Goal: Task Accomplishment & Management: Manage account settings

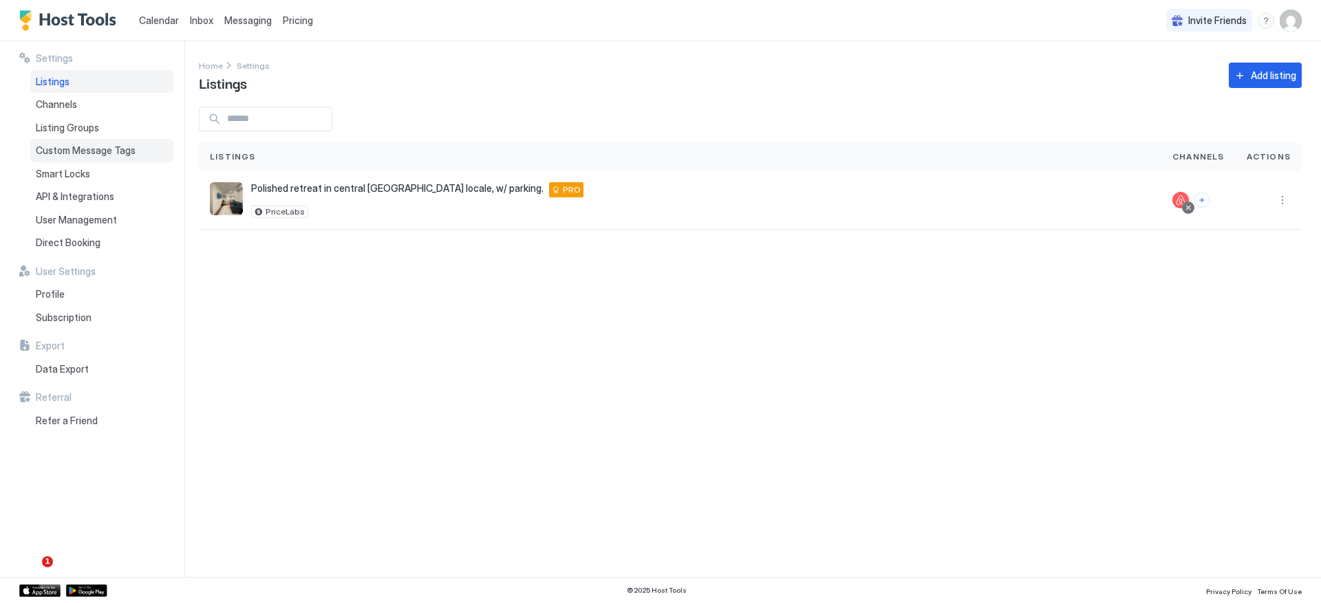
click at [97, 155] on span "Custom Message Tags" at bounding box center [86, 150] width 100 height 12
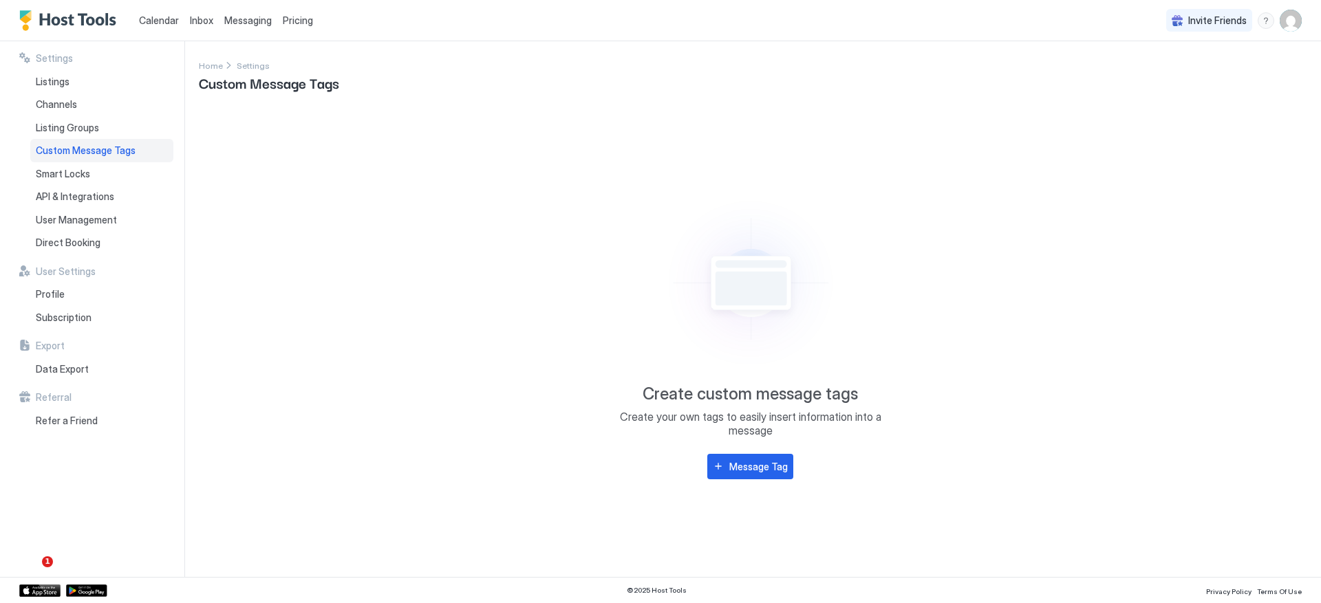
click at [237, 27] on link "Messaging" at bounding box center [247, 20] width 47 height 14
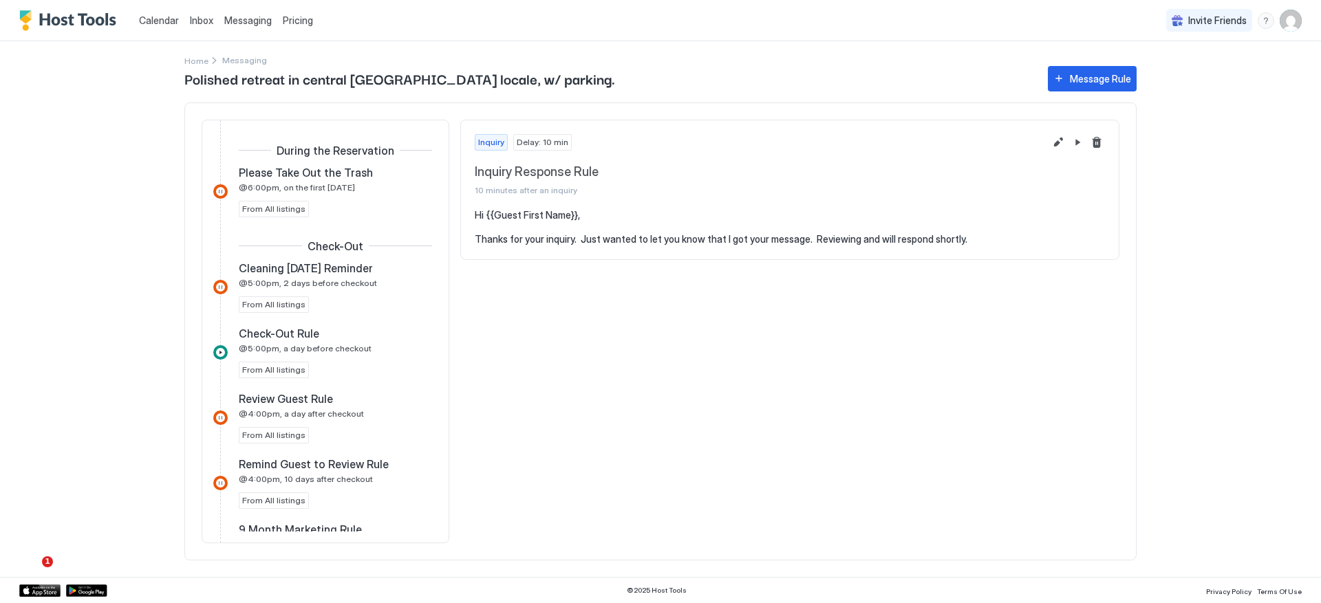
scroll to position [419, 0]
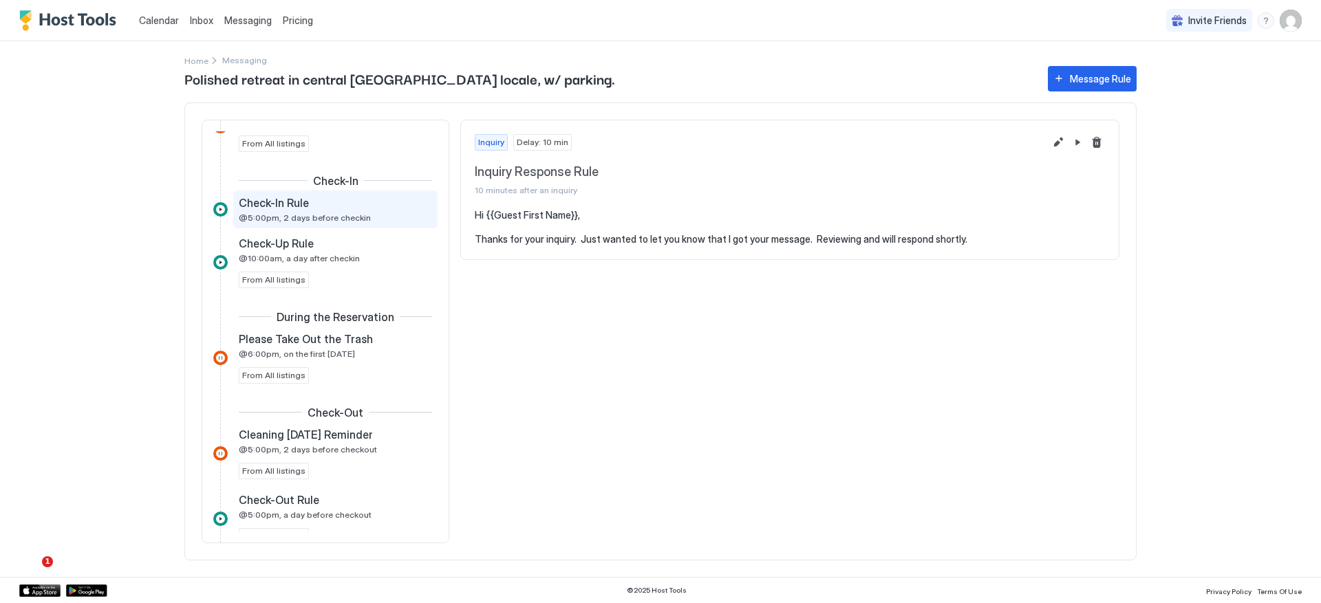
click at [378, 208] on div "Check-In Rule" at bounding box center [326, 203] width 174 height 14
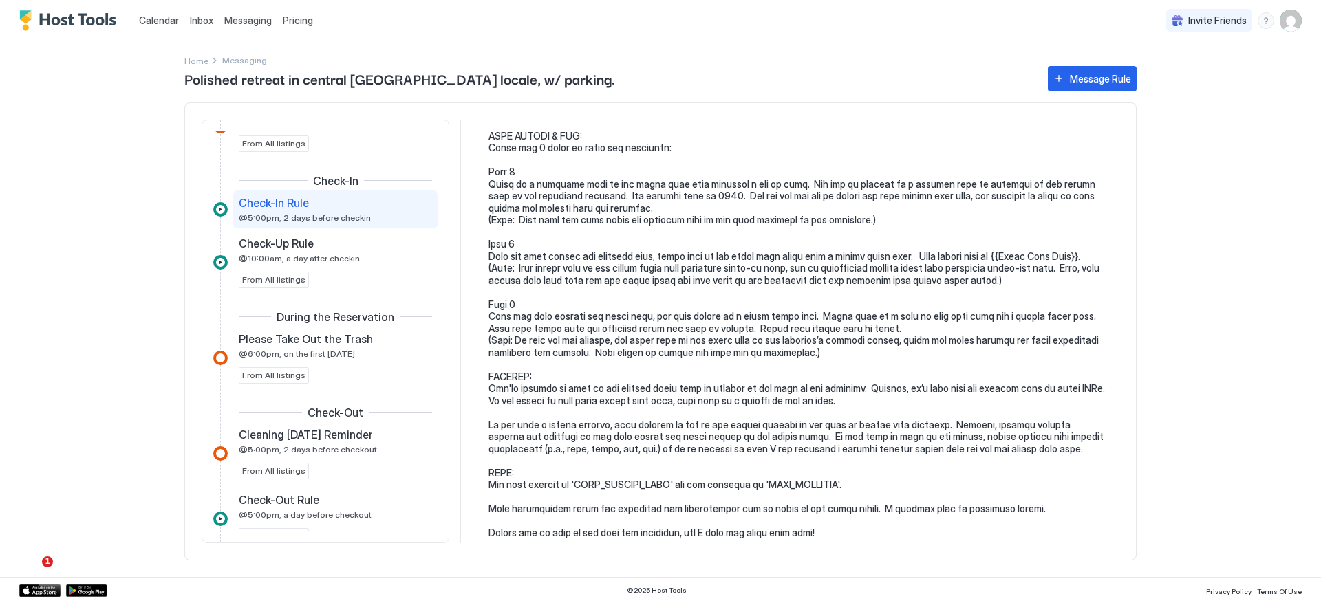
scroll to position [282, 0]
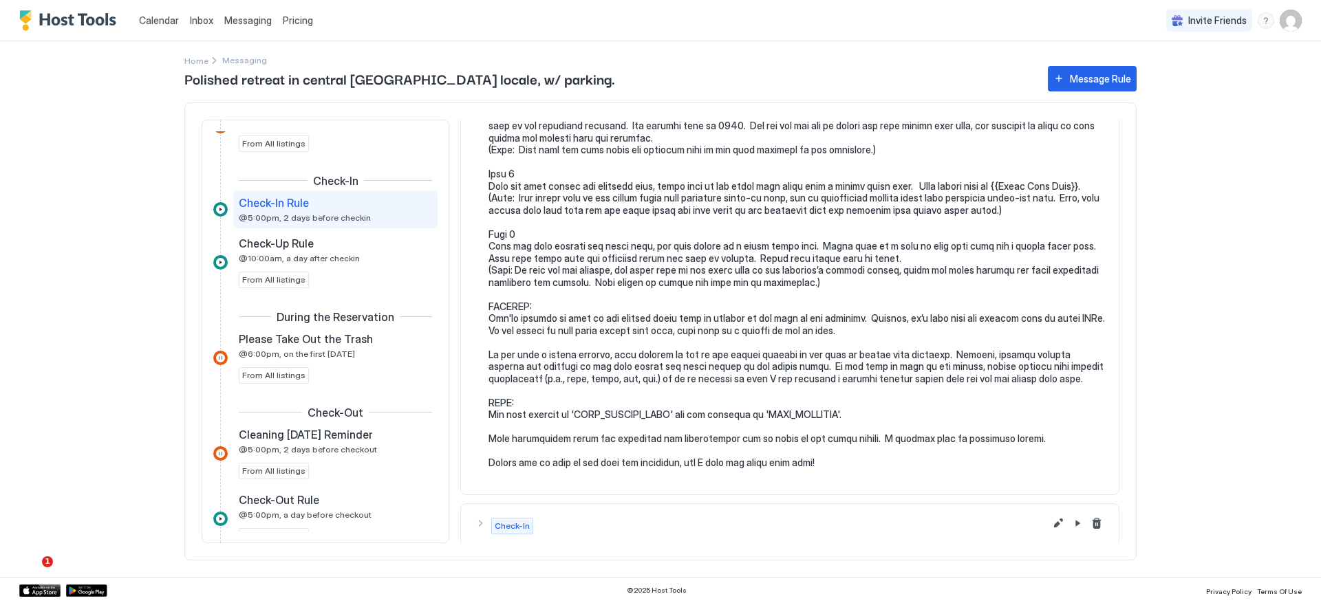
click at [561, 427] on pre at bounding box center [796, 198] width 616 height 542
click at [1050, 525] on button "Edit message rule" at bounding box center [1058, 523] width 17 height 17
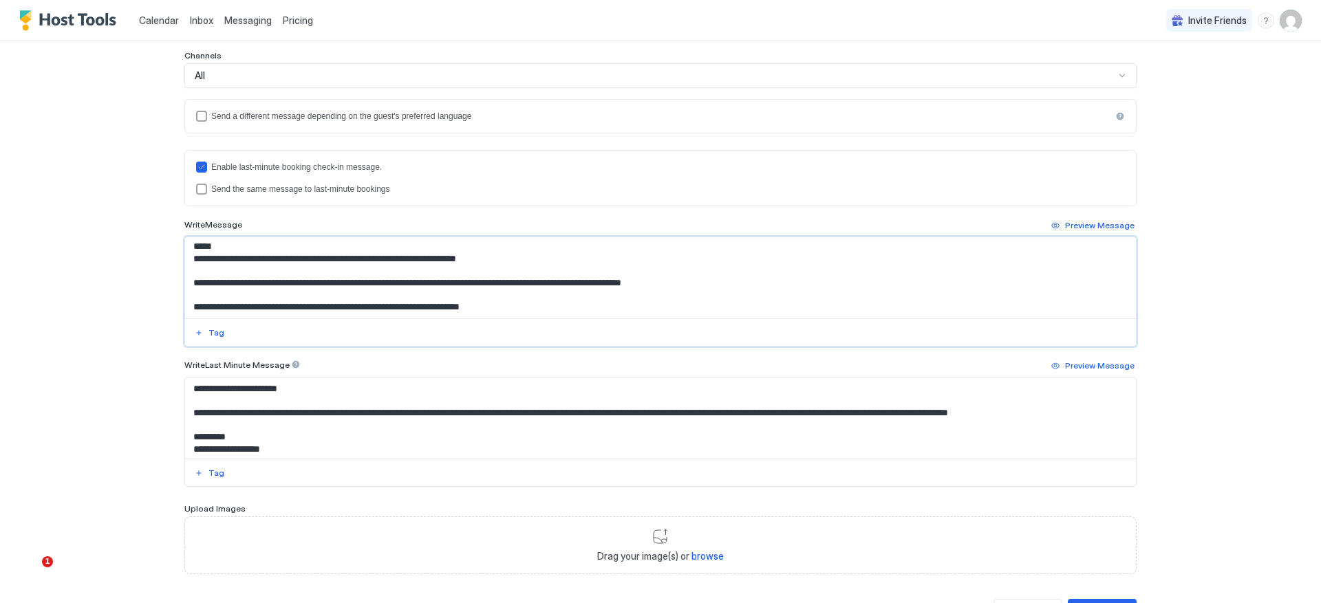
scroll to position [417, 0]
drag, startPoint x: 375, startPoint y: 279, endPoint x: 261, endPoint y: 279, distance: 114.2
click at [261, 279] on textarea "Input Field" at bounding box center [660, 277] width 951 height 81
drag, startPoint x: 584, startPoint y: 278, endPoint x: 508, endPoint y: 281, distance: 75.7
click at [508, 281] on textarea "Input Field" at bounding box center [660, 277] width 951 height 81
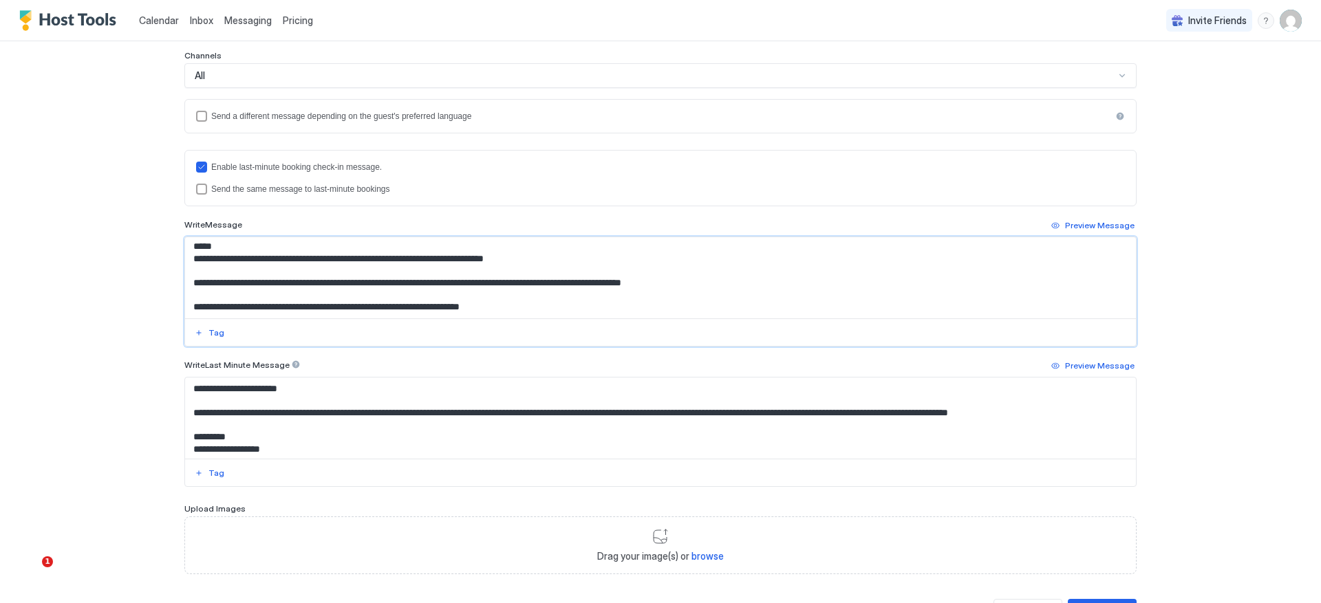
click at [635, 299] on textarea "Input Field" at bounding box center [660, 277] width 951 height 81
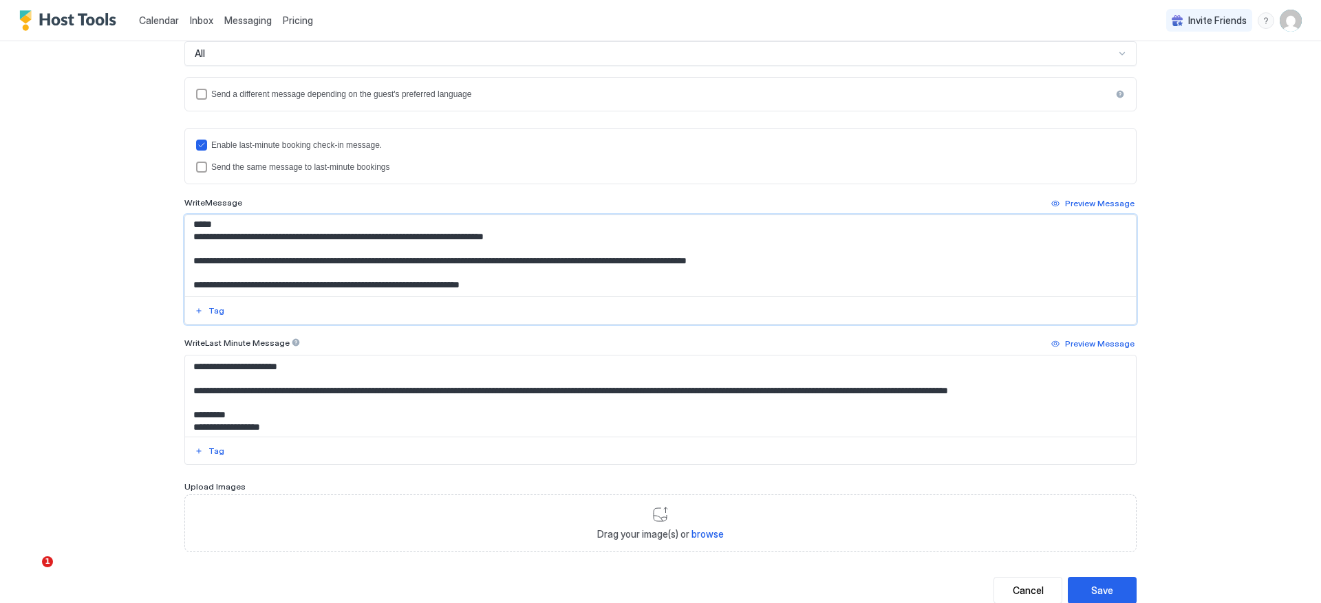
scroll to position [370, 0]
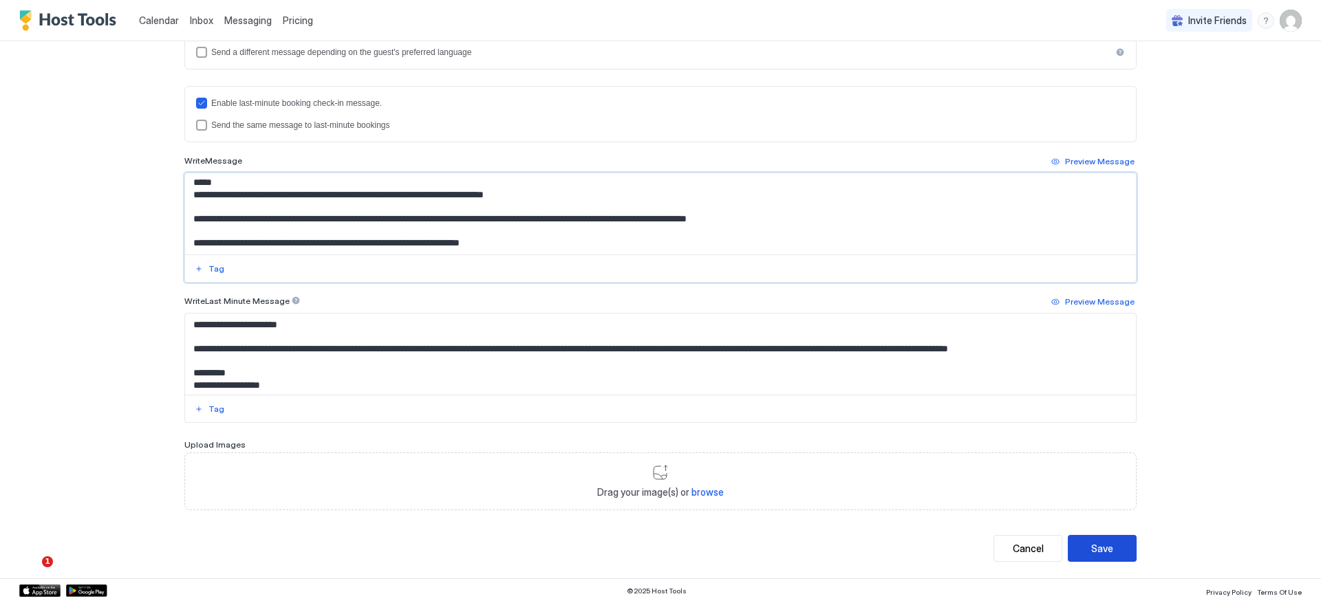
type textarea "**********"
click at [1119, 557] on button "Save" at bounding box center [1102, 548] width 69 height 27
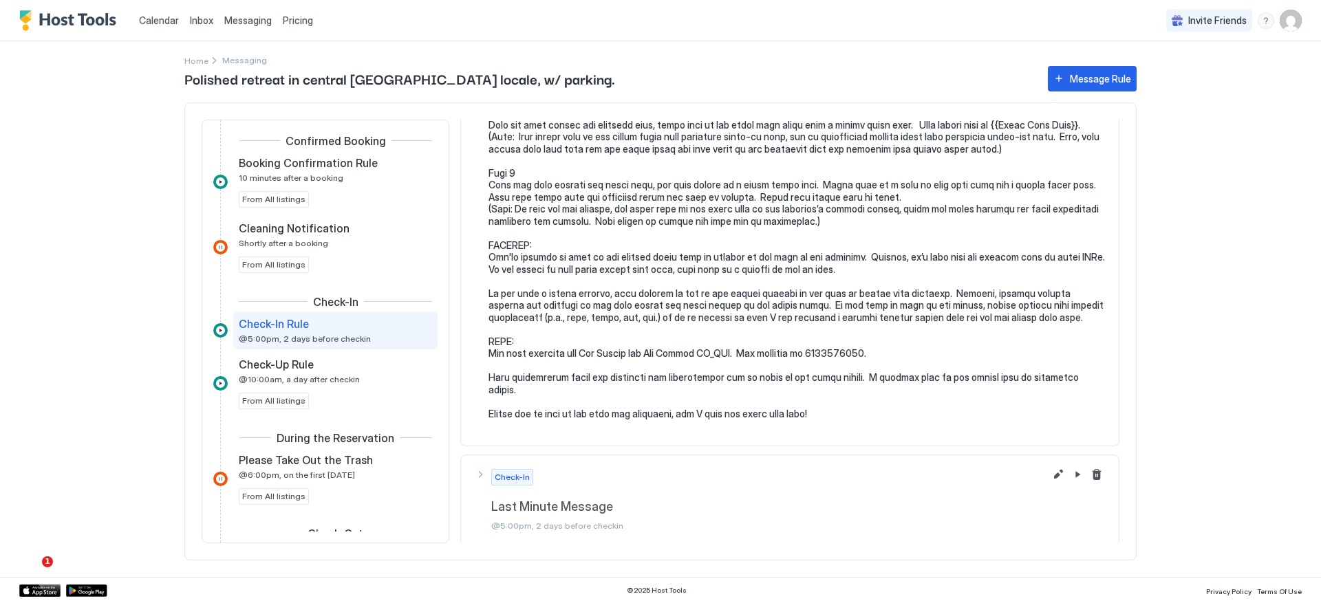
scroll to position [345, 0]
click at [776, 486] on div "Check-In Last Minute Message @5:00pm, 2 days before checkin" at bounding box center [798, 498] width 614 height 62
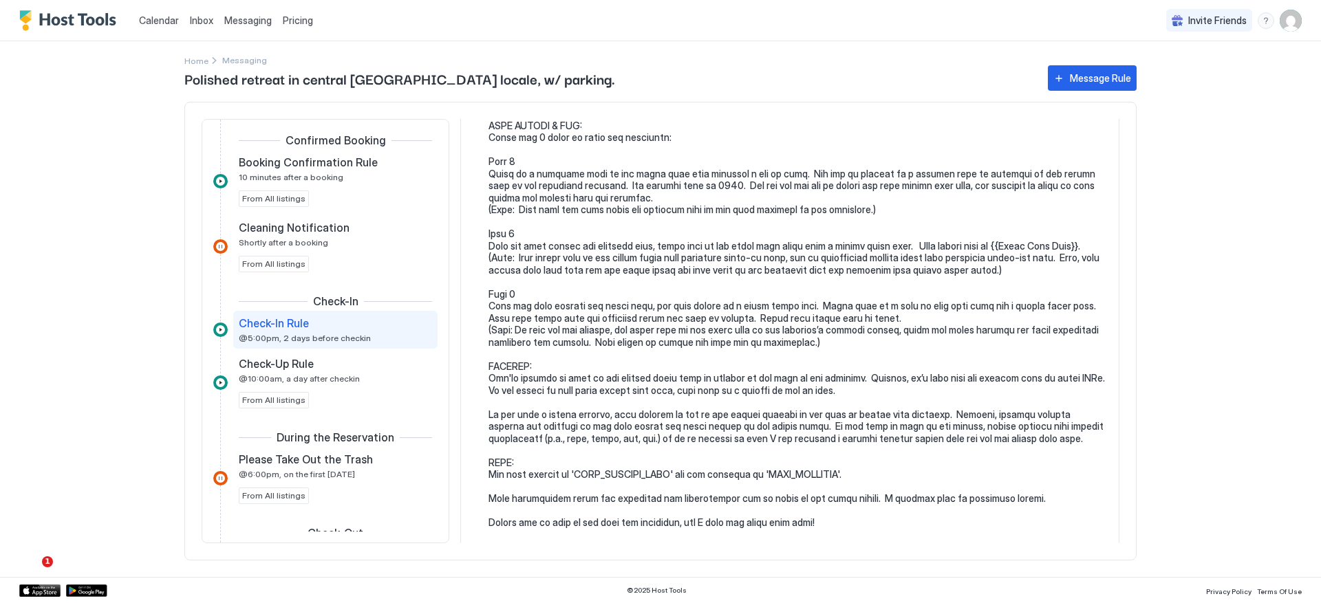
scroll to position [912, 0]
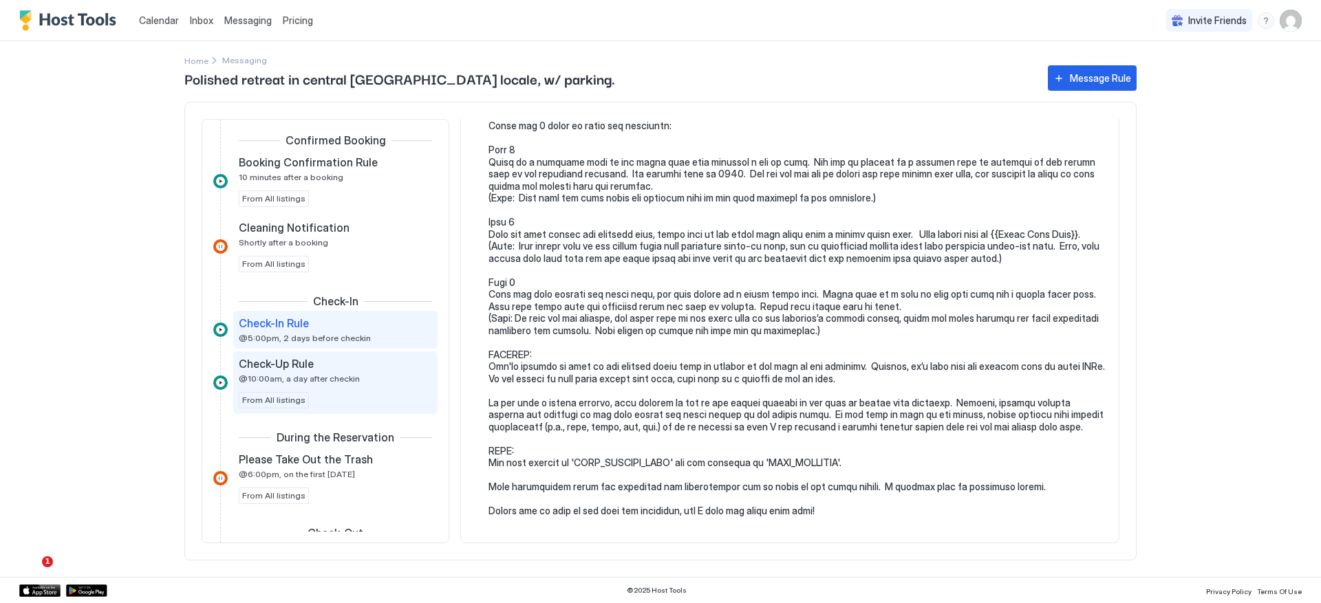
click at [356, 360] on div "Check-Up Rule" at bounding box center [326, 364] width 174 height 14
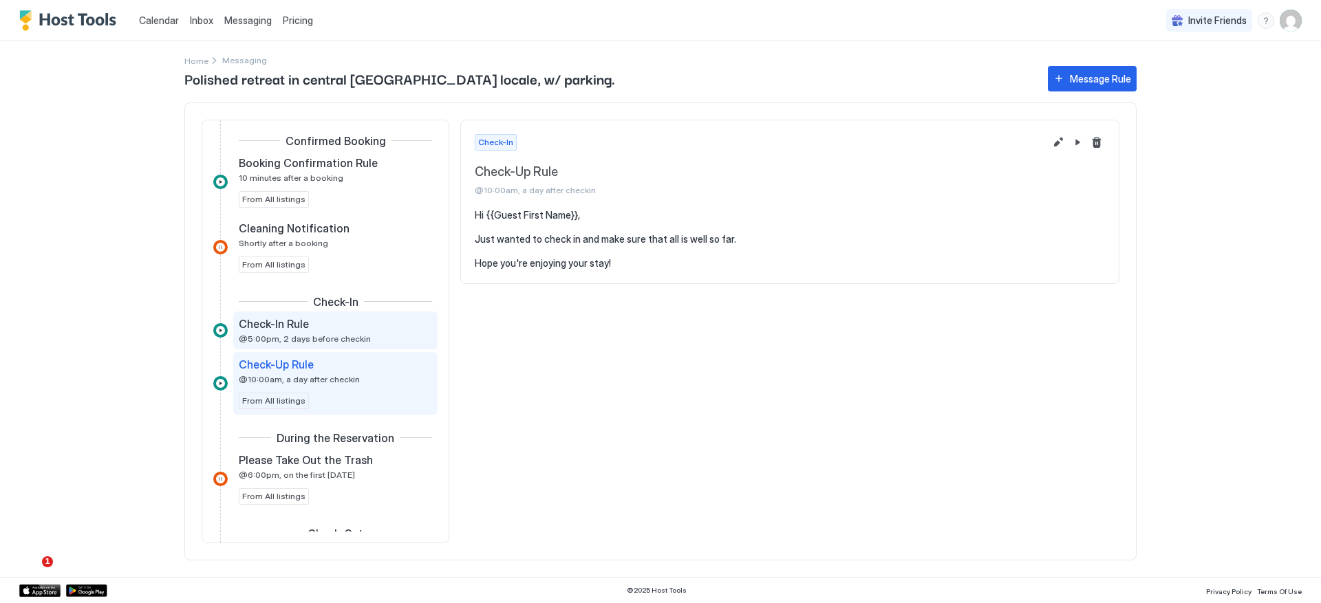
click at [360, 339] on div "Check-In Rule @5:00pm, 2 days before checkin" at bounding box center [326, 330] width 174 height 27
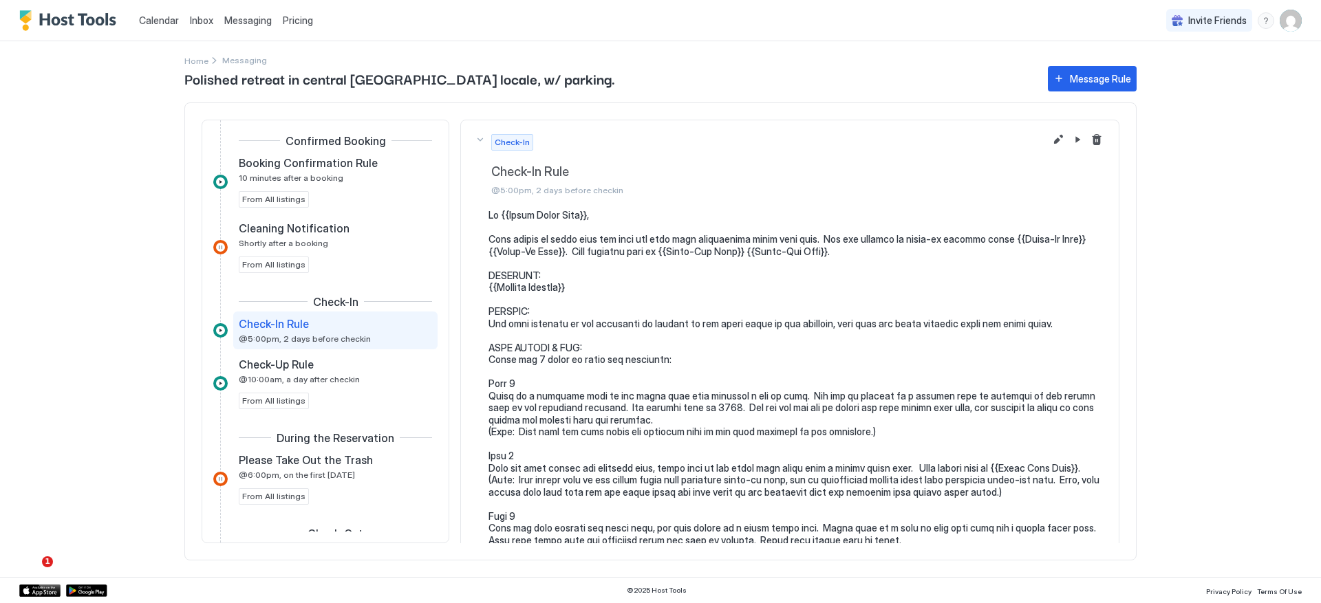
click at [1287, 19] on img "User profile" at bounding box center [1291, 21] width 22 height 22
click at [1166, 76] on span "Settings" at bounding box center [1166, 77] width 37 height 12
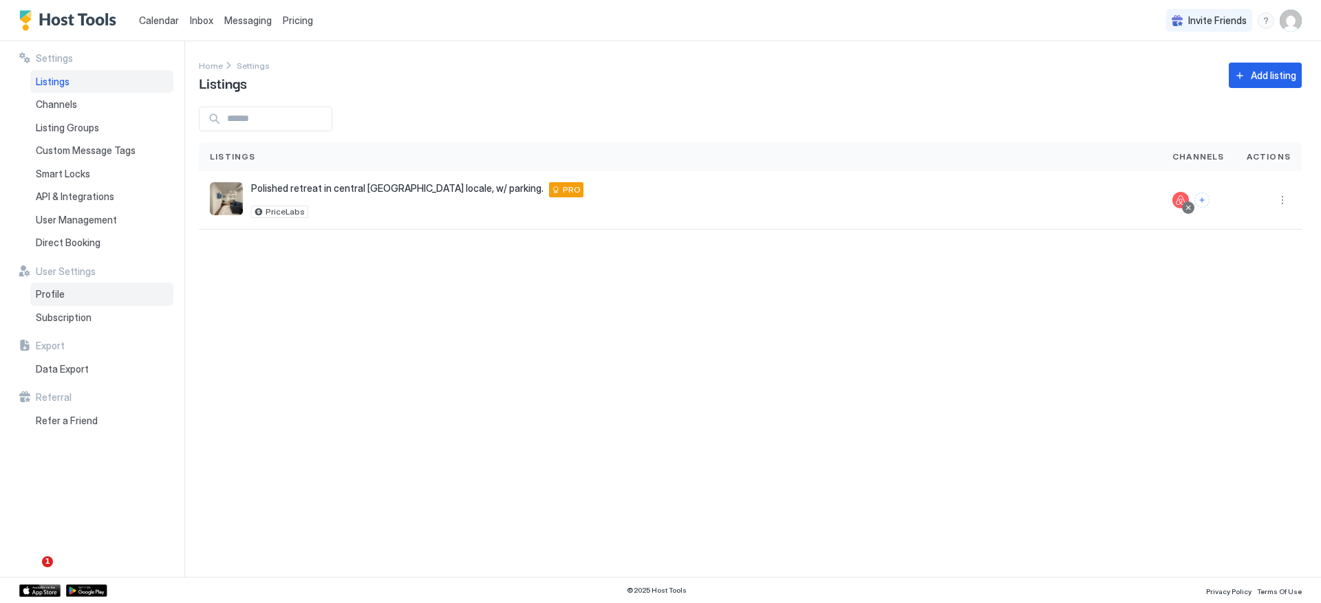
click at [87, 301] on div "Profile" at bounding box center [101, 294] width 143 height 23
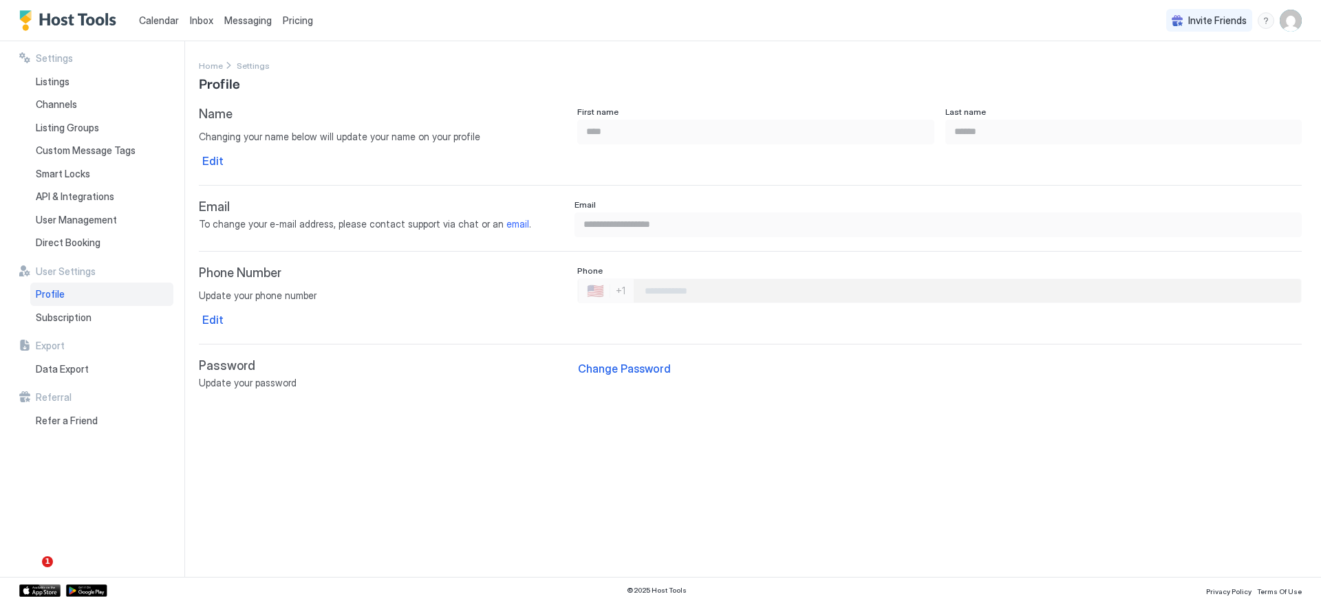
type input "**********"
click at [84, 319] on span "Subscription" at bounding box center [64, 318] width 56 height 12
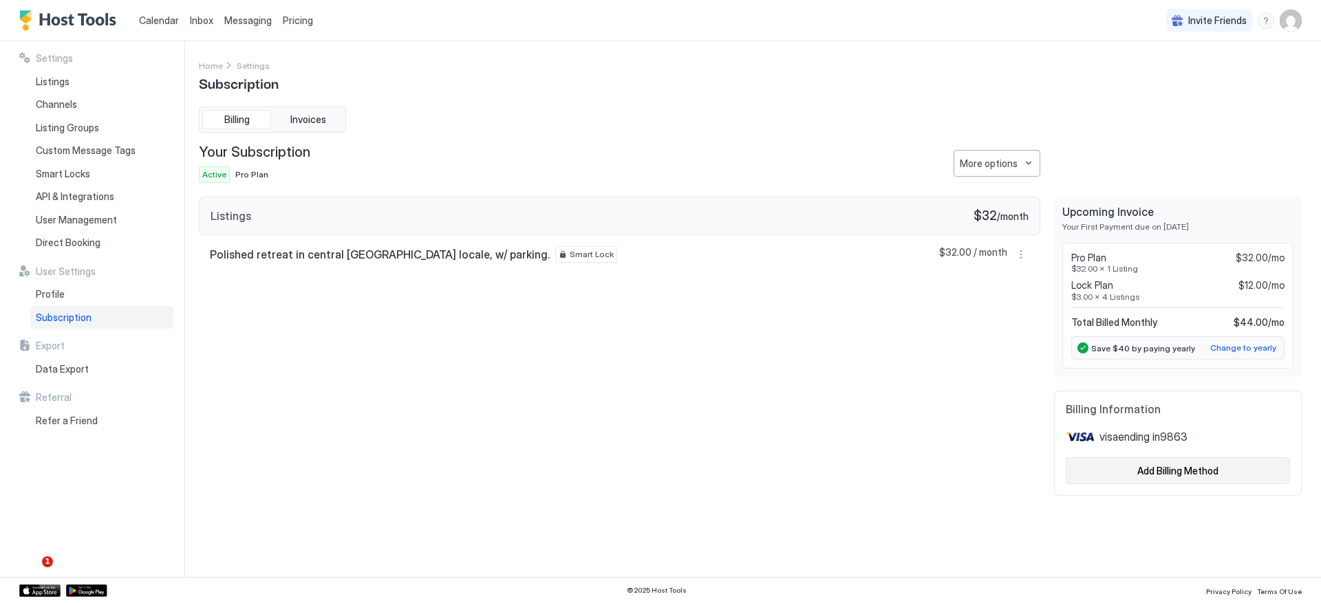
click at [1206, 471] on div "Add Billing Method" at bounding box center [1177, 471] width 81 height 14
